Goal: Use online tool/utility: Use online tool/utility

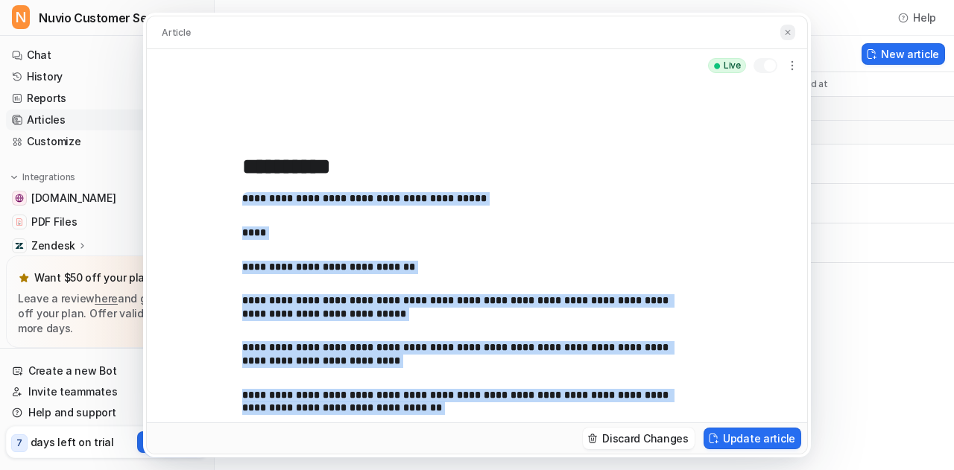
click at [782, 31] on button at bounding box center [787, 33] width 15 height 16
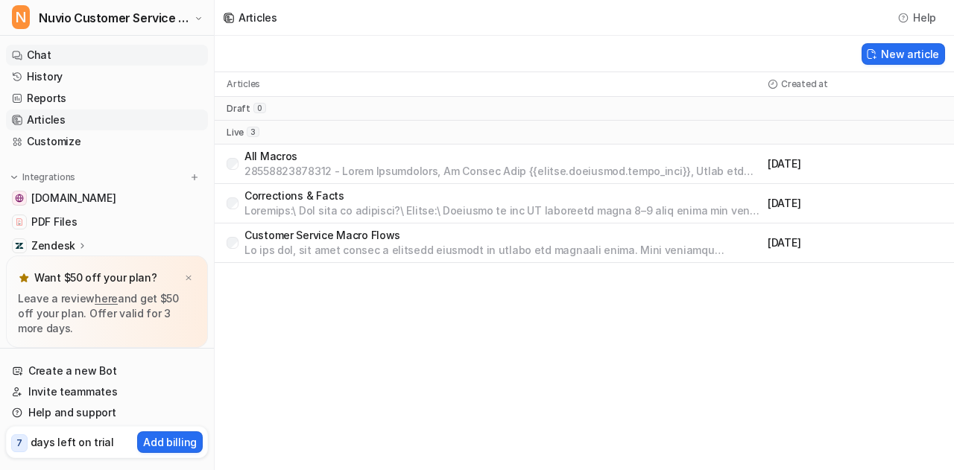
click at [88, 57] on link "Chat" at bounding box center [107, 55] width 202 height 21
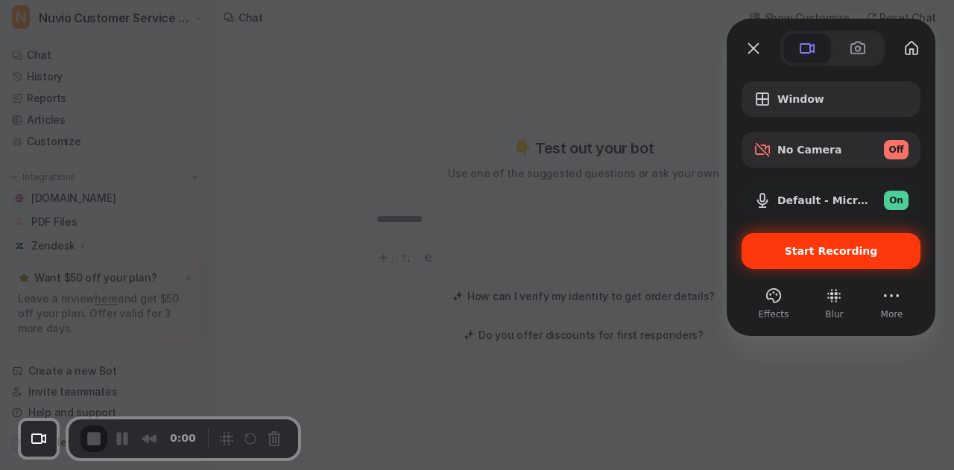
click at [783, 257] on div "Start Recording" at bounding box center [830, 251] width 179 height 36
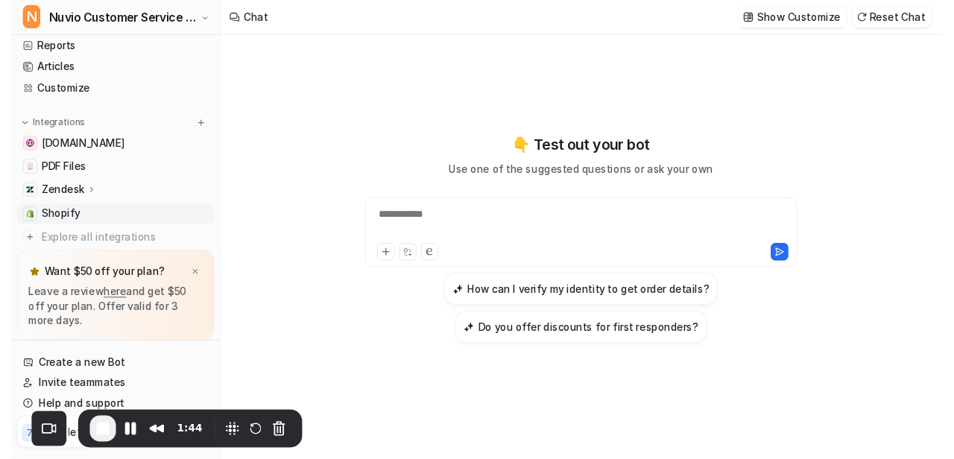
scroll to position [89, 0]
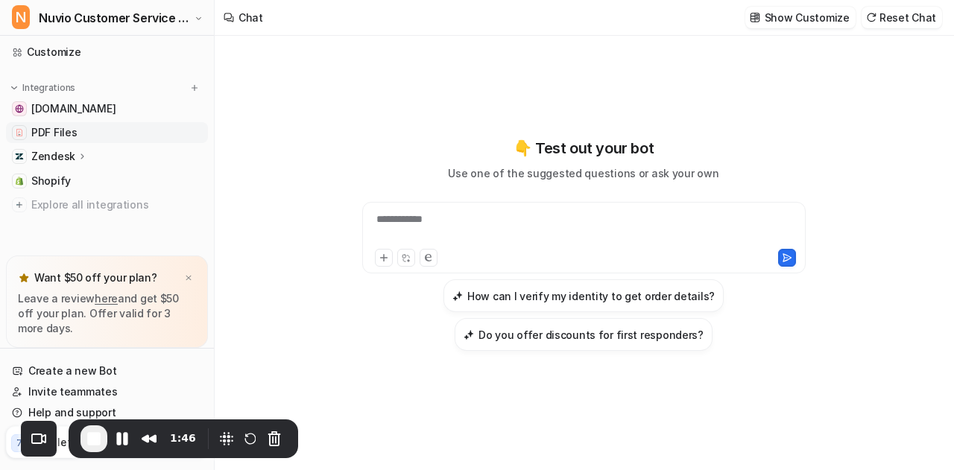
click at [39, 131] on span "PDF Files" at bounding box center [53, 132] width 45 height 15
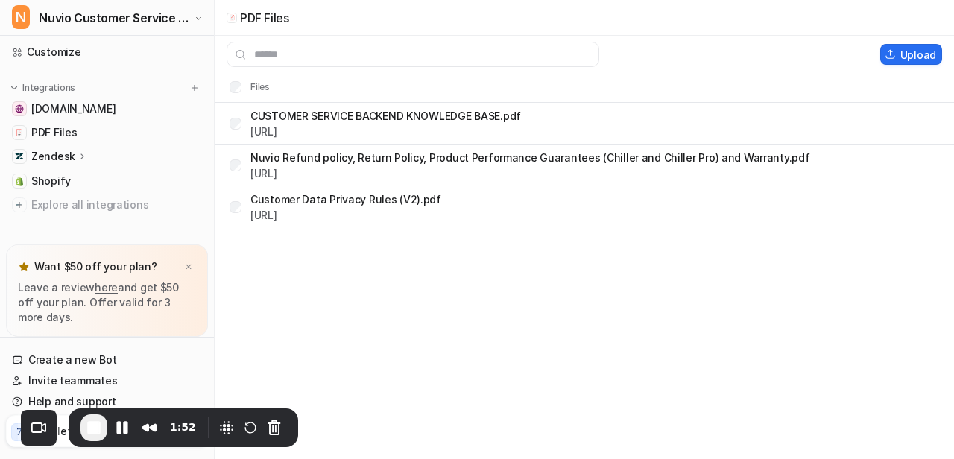
click at [37, 156] on p "Zendesk" at bounding box center [53, 156] width 44 height 15
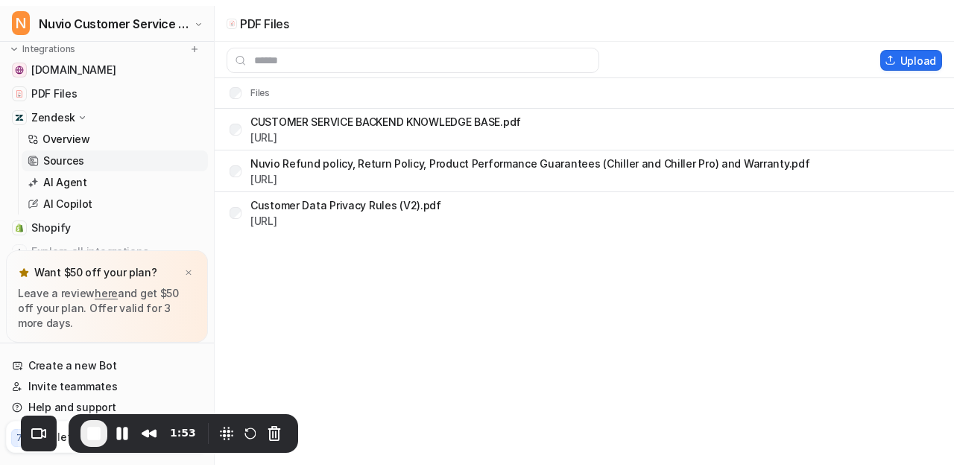
scroll to position [136, 0]
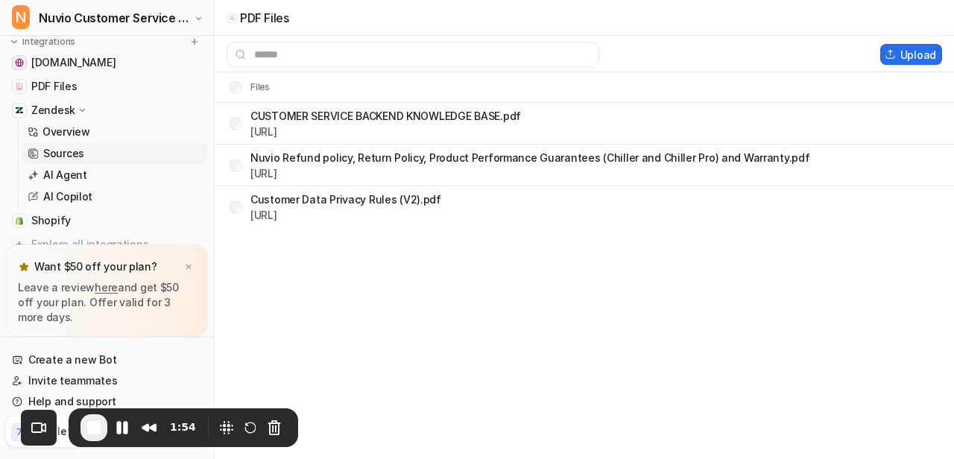
click at [67, 154] on p "Sources" at bounding box center [63, 153] width 41 height 15
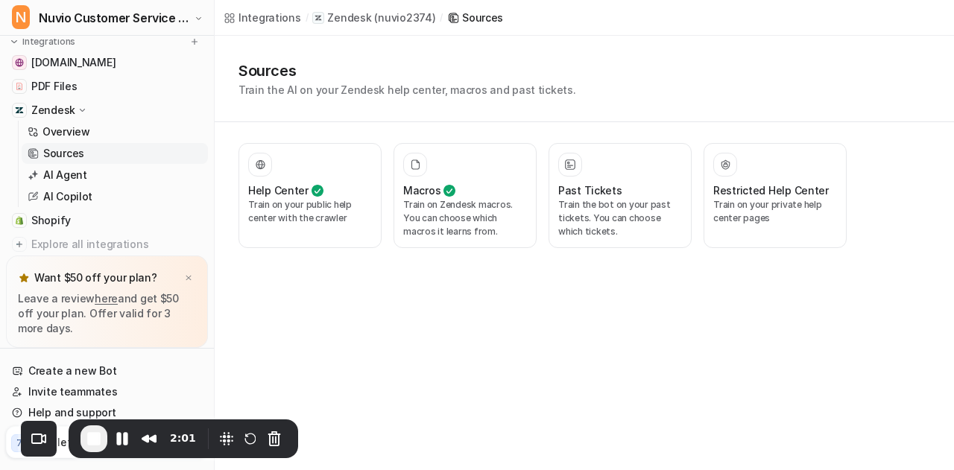
scroll to position [175, 0]
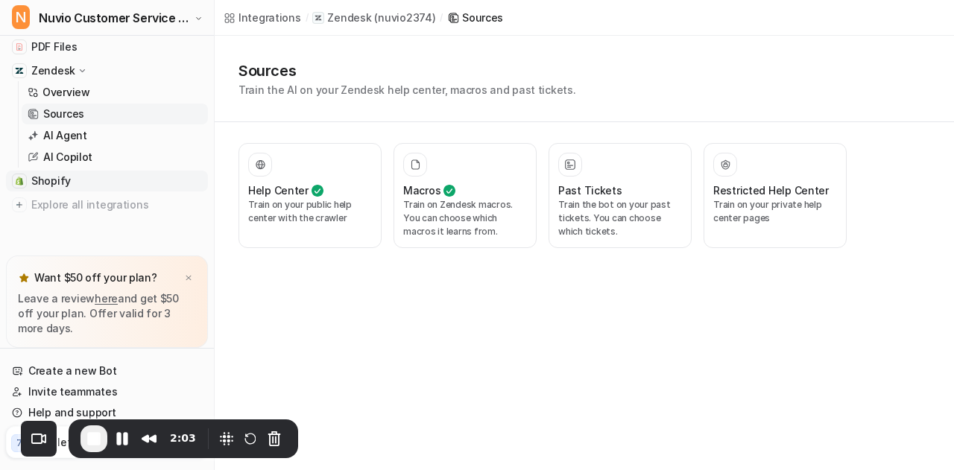
click at [51, 181] on span "Shopify" at bounding box center [50, 181] width 39 height 15
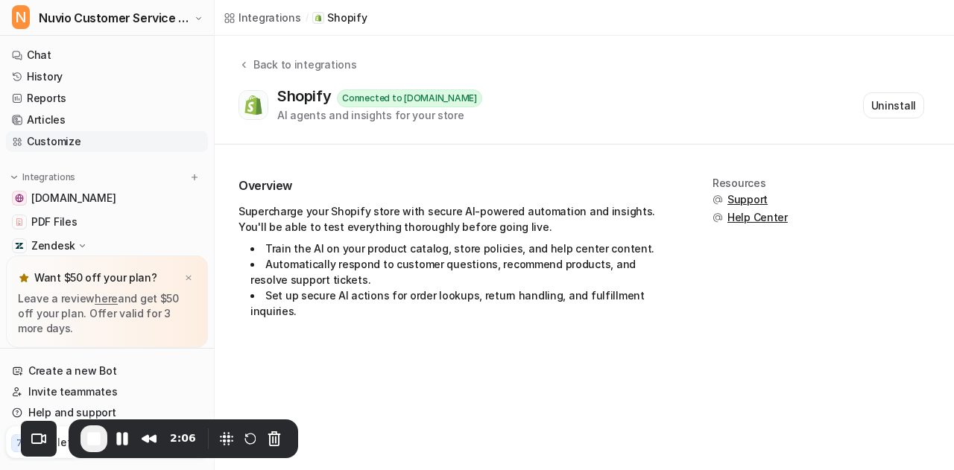
click at [70, 142] on link "Customize" at bounding box center [107, 141] width 202 height 21
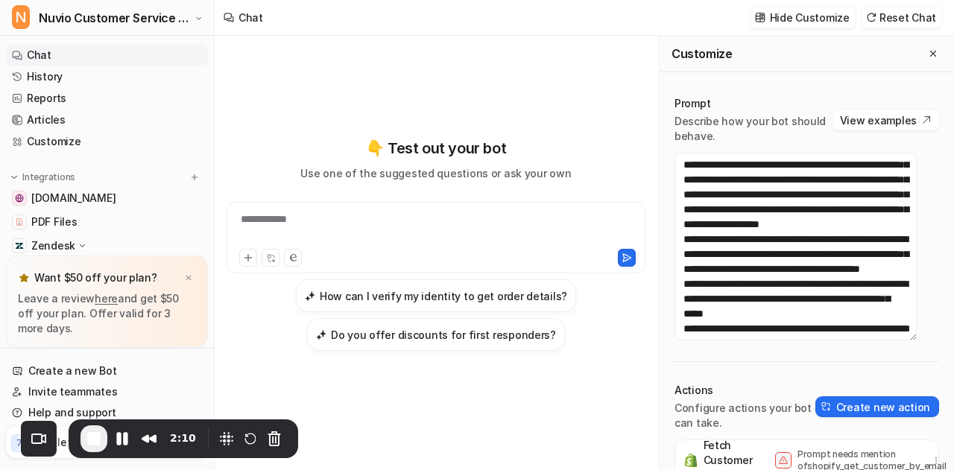
scroll to position [1, 0]
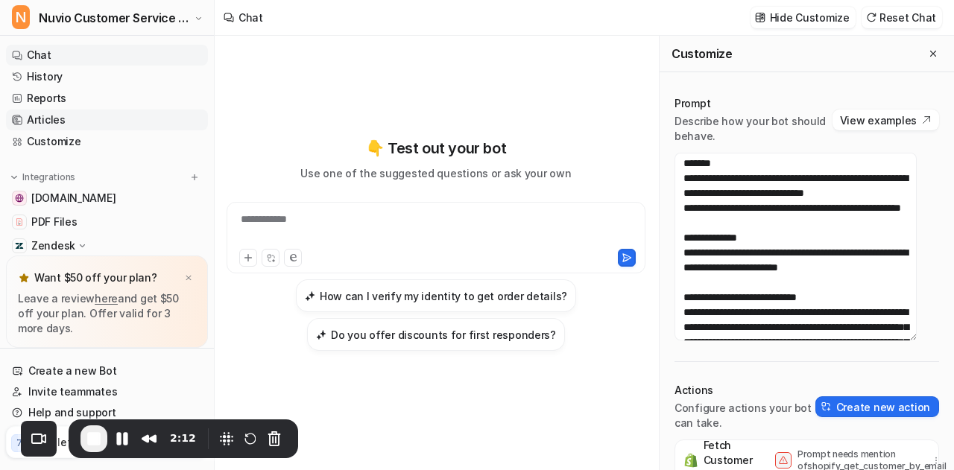
click at [107, 120] on link "Articles" at bounding box center [107, 120] width 202 height 21
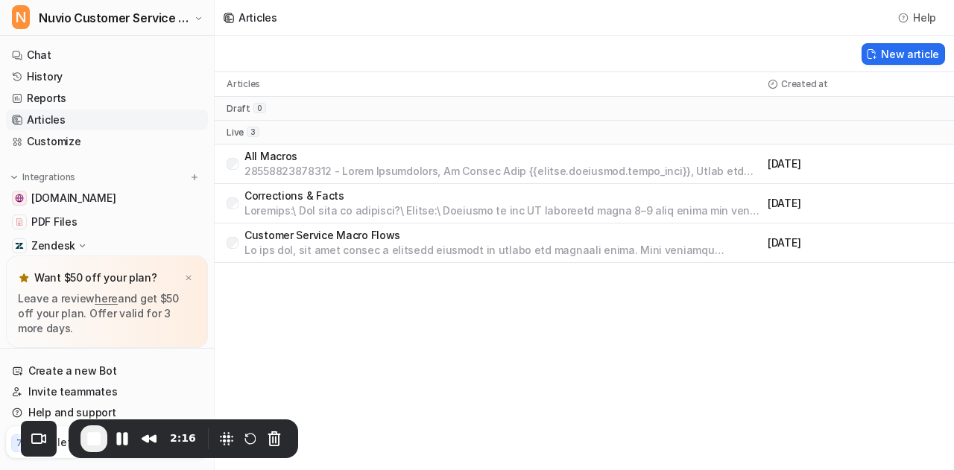
click at [297, 195] on p "Corrections & Facts" at bounding box center [502, 196] width 517 height 15
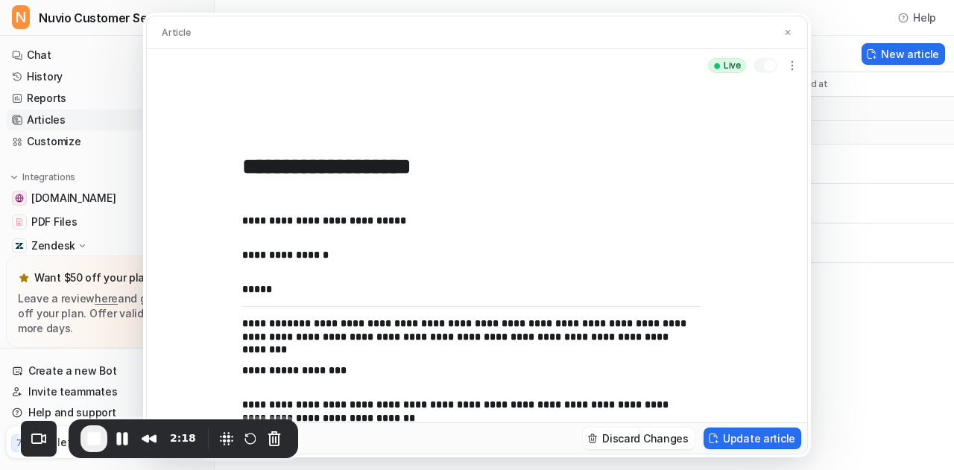
scroll to position [835, 0]
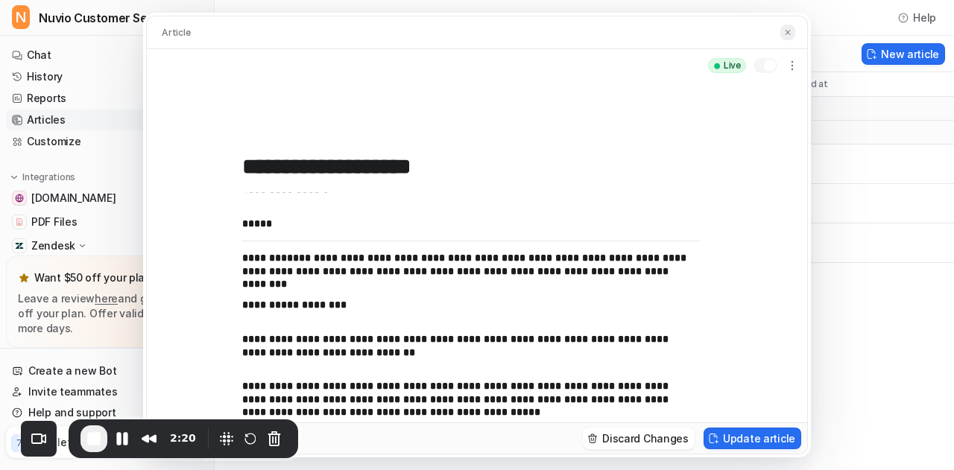
click at [790, 33] on img at bounding box center [787, 33] width 9 height 10
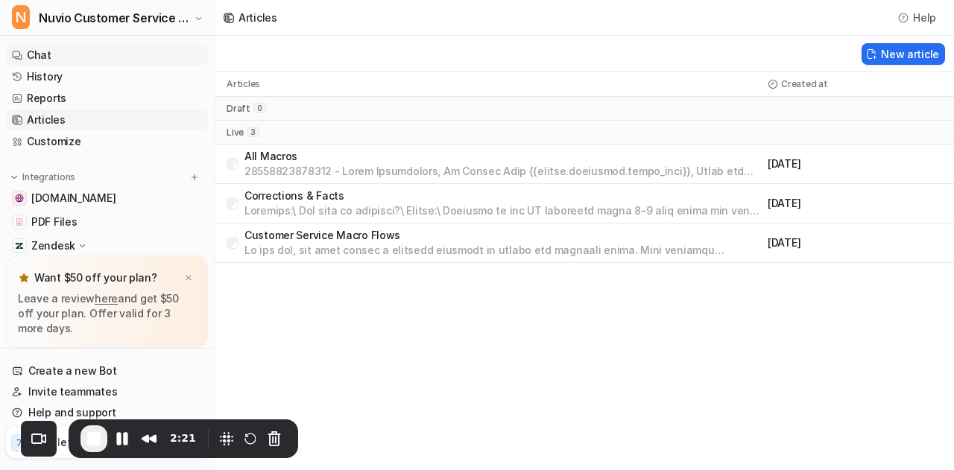
click at [43, 48] on link "Chat" at bounding box center [107, 55] width 202 height 21
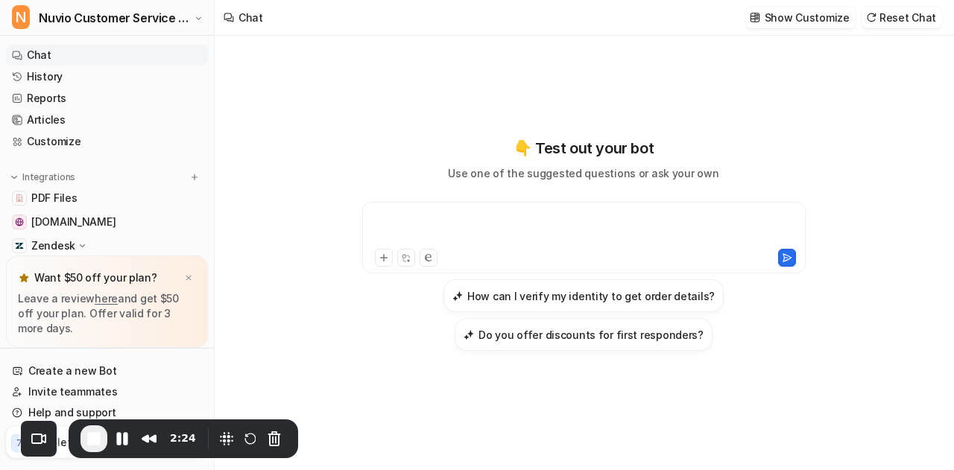
click at [708, 232] on div at bounding box center [584, 229] width 437 height 34
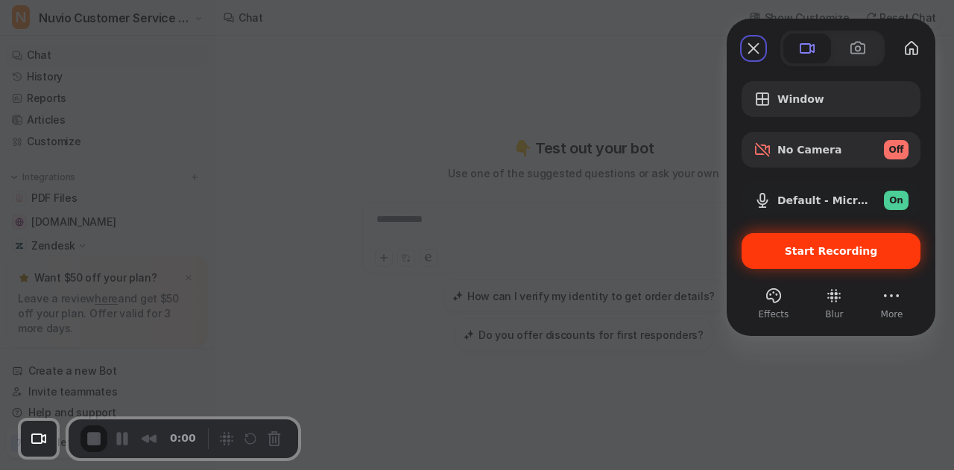
click at [784, 247] on span "Start Recording" at bounding box center [830, 251] width 155 height 12
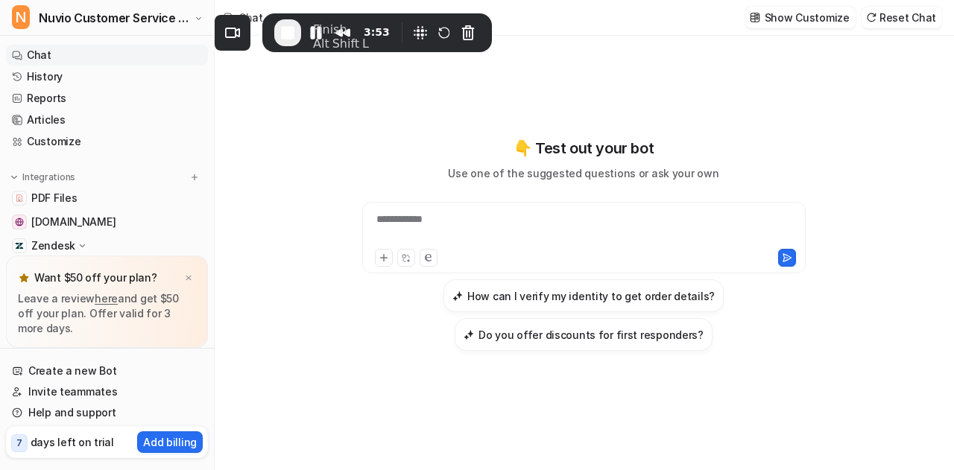
click at [288, 35] on span "End Recording" at bounding box center [288, 33] width 18 height 18
